Goal: Transaction & Acquisition: Purchase product/service

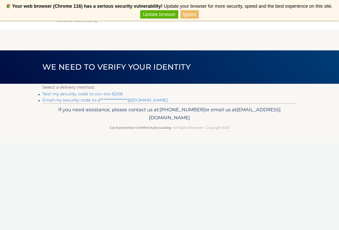
click at [75, 93] on link "Text my security code to xxx-xxx-6208" at bounding box center [82, 93] width 80 height 5
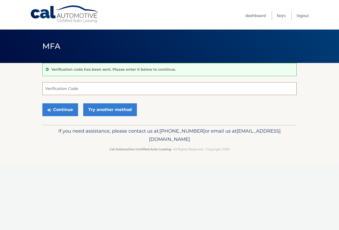
click at [76, 92] on input "Verification Code" at bounding box center [169, 88] width 254 height 13
type input "643408"
click at [54, 111] on button "Continue" at bounding box center [60, 109] width 36 height 13
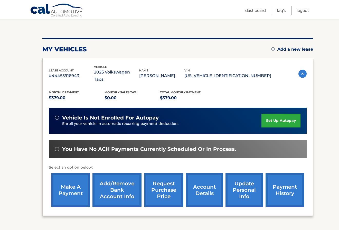
scroll to position [81, 0]
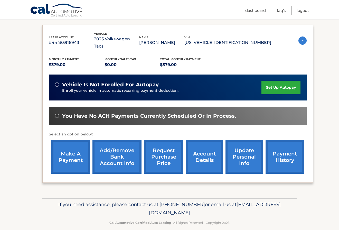
click at [82, 154] on link "make a payment" at bounding box center [70, 157] width 39 height 34
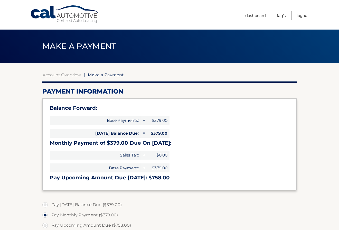
select select "NzJiNDE2MjEtYzQ4My00MjI5LWEyNDUtNTcwMmQxODA5YWU0"
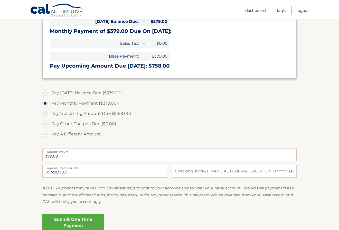
scroll to position [159, 0]
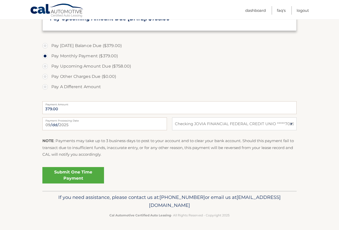
click at [82, 177] on link "Submit One Time Payment" at bounding box center [73, 175] width 62 height 16
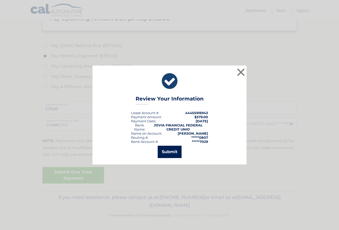
click at [167, 150] on button "Submit" at bounding box center [170, 152] width 24 height 12
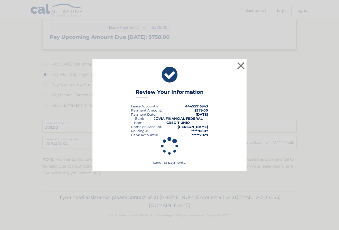
scroll to position [140, 0]
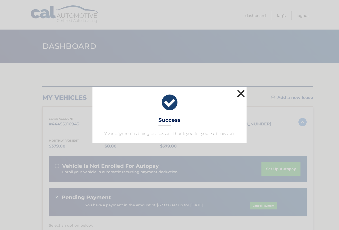
click at [241, 93] on button "×" at bounding box center [241, 93] width 10 height 10
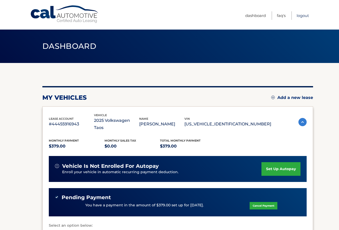
click at [302, 14] on link "Logout" at bounding box center [302, 15] width 12 height 8
